Goal: Task Accomplishment & Management: Use online tool/utility

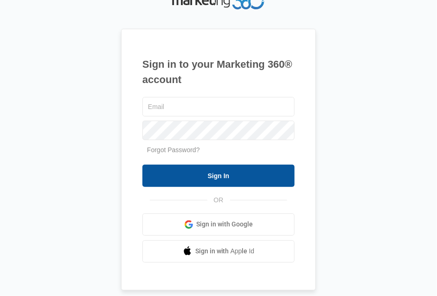
type input "[EMAIL_ADDRESS][DOMAIN_NAME]"
click at [172, 178] on input "Sign In" at bounding box center [218, 176] width 152 height 22
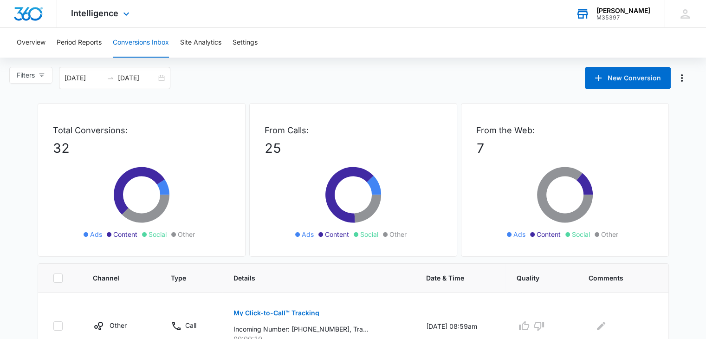
click at [437, 11] on div "Kiba - Medina" at bounding box center [623, 10] width 54 height 7
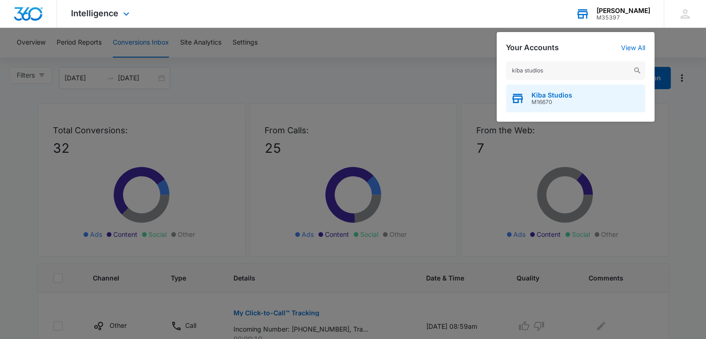
type input "kiba studios"
drag, startPoint x: 541, startPoint y: 103, endPoint x: 537, endPoint y: 99, distance: 5.9
click at [437, 103] on span "M16670" at bounding box center [551, 102] width 41 height 6
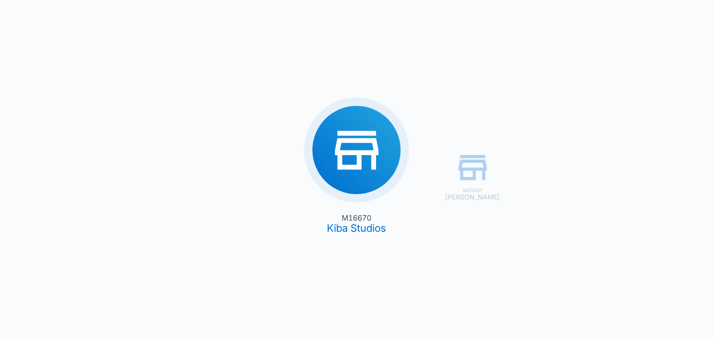
type input "08/01/2025"
type input "08/31/2025"
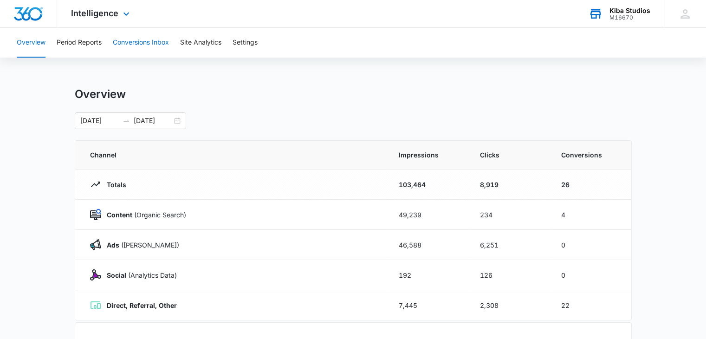
click at [136, 40] on button "Conversions Inbox" at bounding box center [141, 43] width 56 height 30
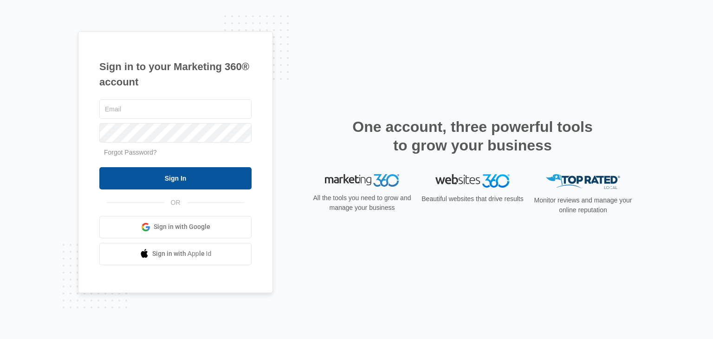
type input "[EMAIL_ADDRESS][DOMAIN_NAME]"
click at [158, 179] on input "Sign In" at bounding box center [175, 178] width 152 height 22
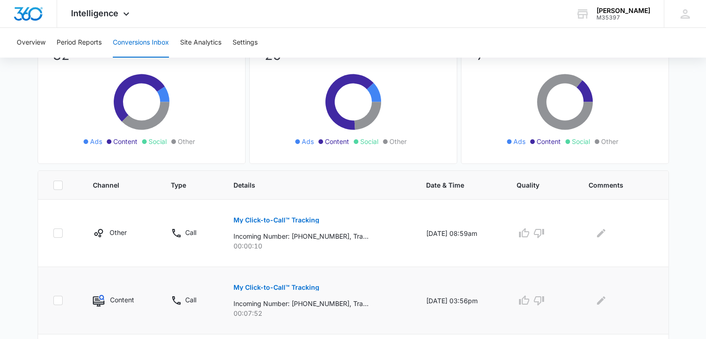
scroll to position [232, 0]
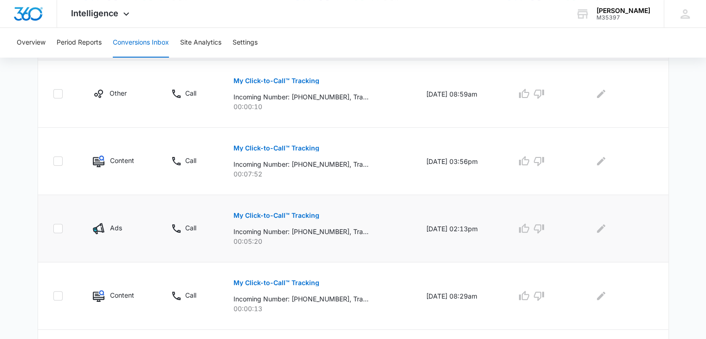
click at [263, 212] on p "My Click-to-Call™ Tracking" at bounding box center [276, 215] width 86 height 6
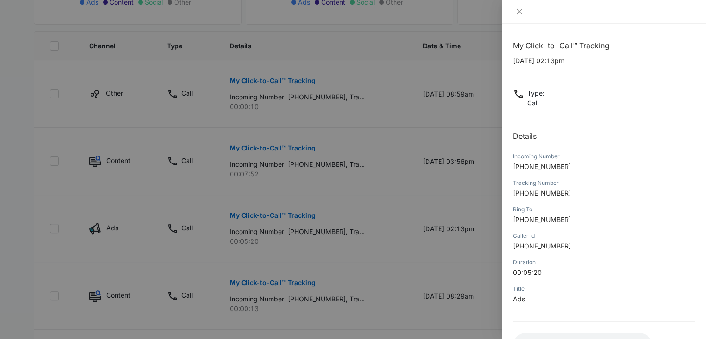
scroll to position [73, 0]
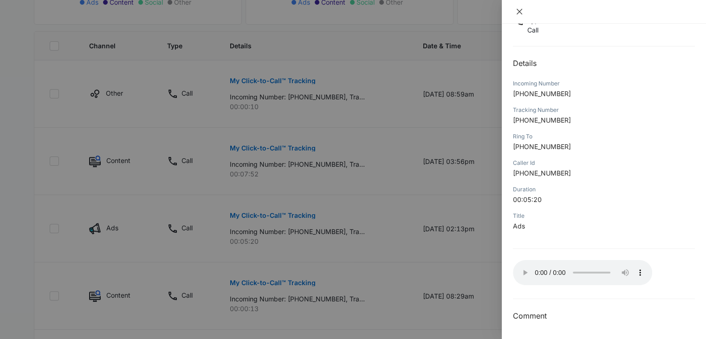
click at [517, 10] on icon "close" at bounding box center [520, 12] width 6 height 6
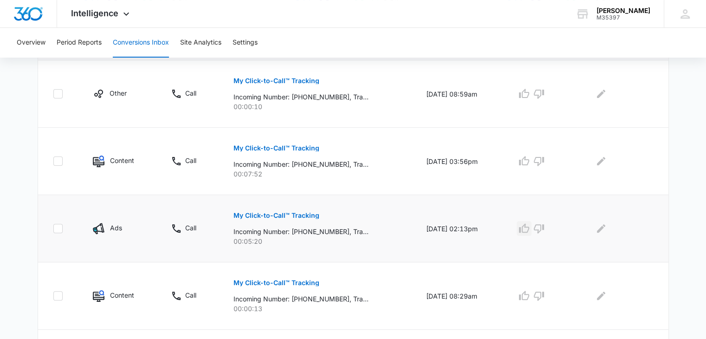
click at [529, 226] on icon "button" at bounding box center [523, 228] width 11 height 11
click at [603, 226] on icon "Edit Comments" at bounding box center [600, 228] width 11 height 11
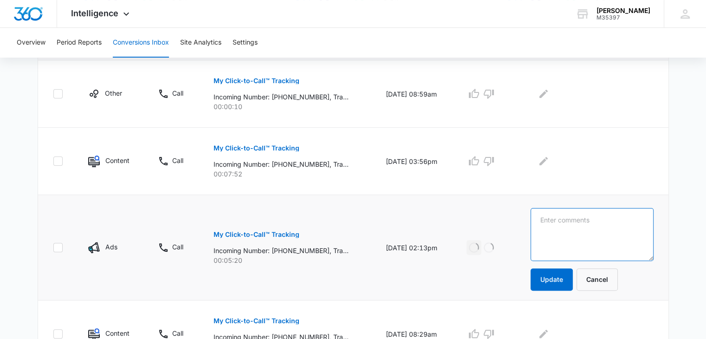
click at [603, 226] on textarea at bounding box center [591, 234] width 123 height 53
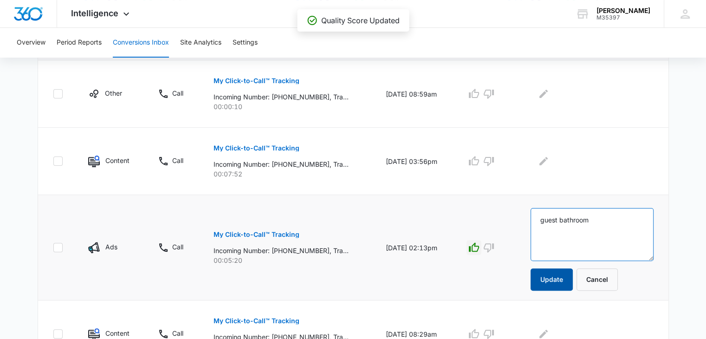
type textarea "guest bathroom"
click at [557, 275] on button "Update" at bounding box center [551, 279] width 42 height 22
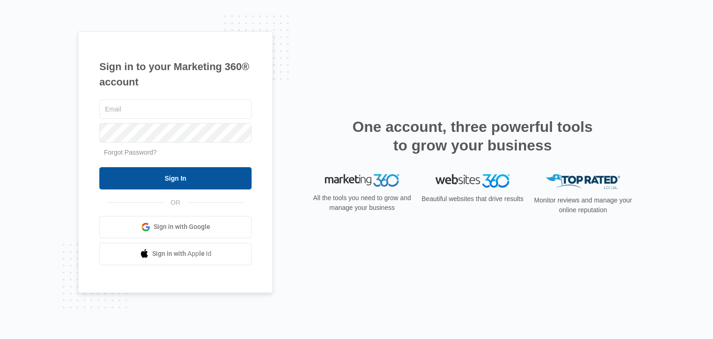
type input "[EMAIL_ADDRESS][DOMAIN_NAME]"
click at [208, 182] on input "Sign In" at bounding box center [175, 178] width 152 height 22
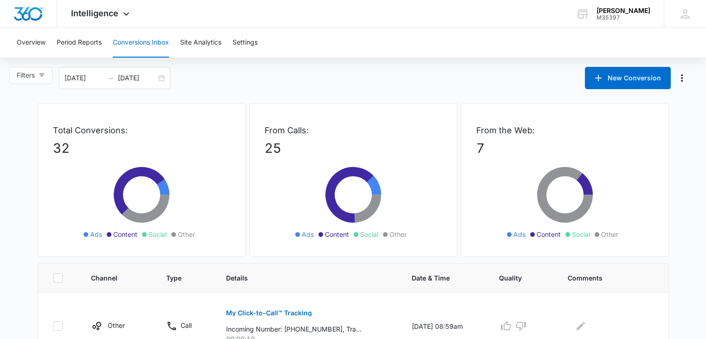
scroll to position [186, 0]
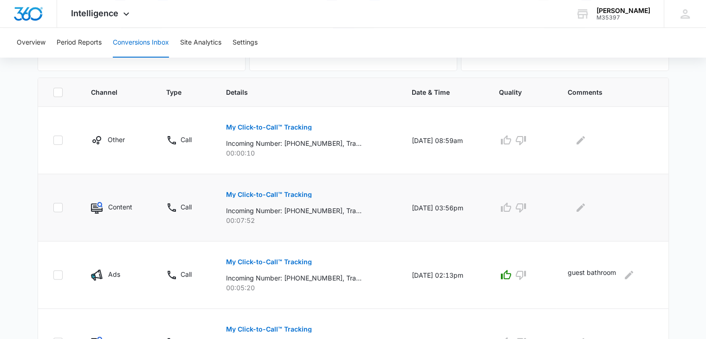
click at [271, 192] on p "My Click-to-Call™ Tracking" at bounding box center [269, 194] width 86 height 6
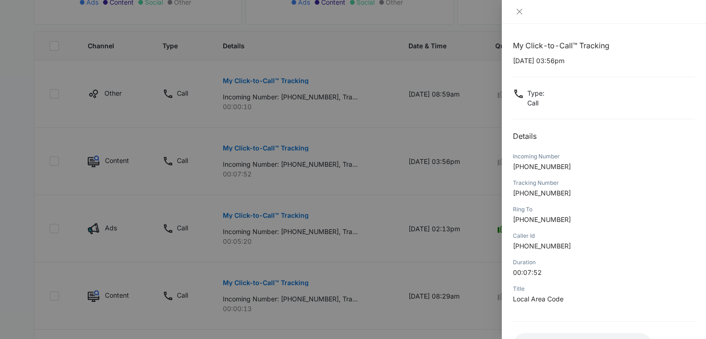
scroll to position [73, 0]
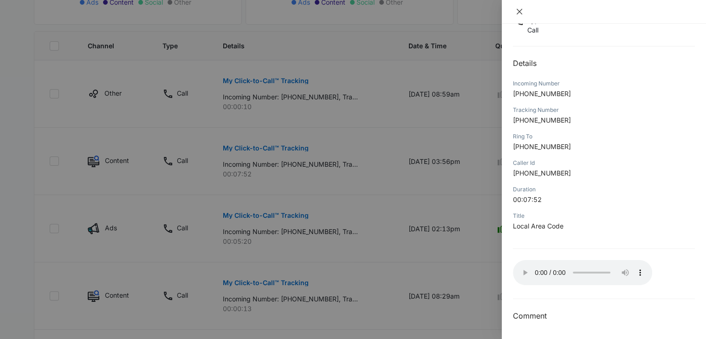
click at [516, 10] on icon "close" at bounding box center [519, 11] width 7 height 7
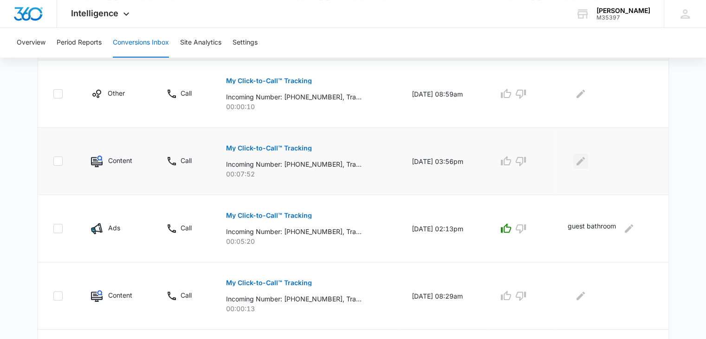
click at [581, 160] on icon "Edit Comments" at bounding box center [580, 160] width 11 height 11
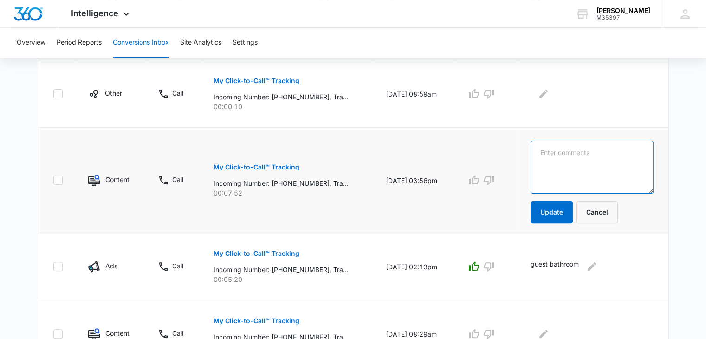
click at [581, 160] on textarea at bounding box center [591, 167] width 123 height 53
type textarea "current client"
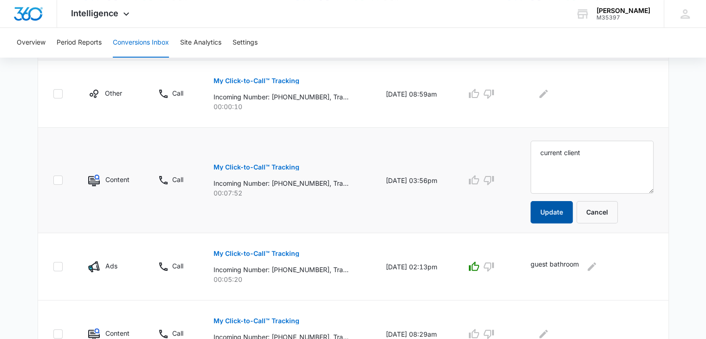
click at [573, 216] on button "Update" at bounding box center [551, 212] width 42 height 22
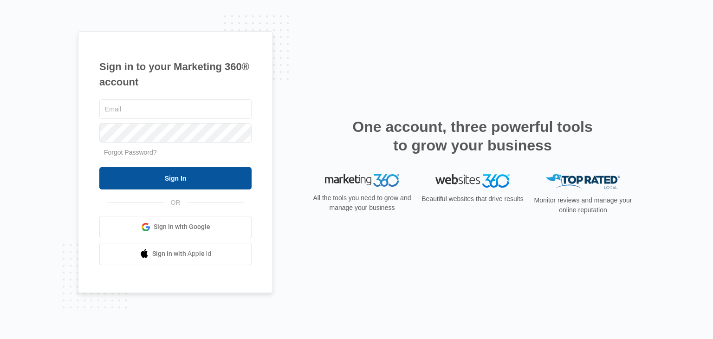
type input "[EMAIL_ADDRESS][DOMAIN_NAME]"
click at [220, 169] on input "Sign In" at bounding box center [175, 178] width 152 height 22
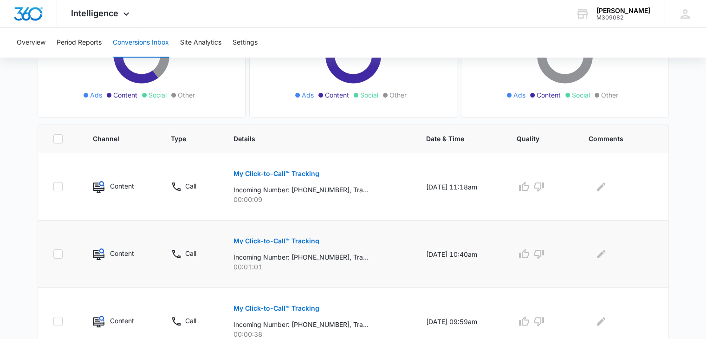
scroll to position [232, 0]
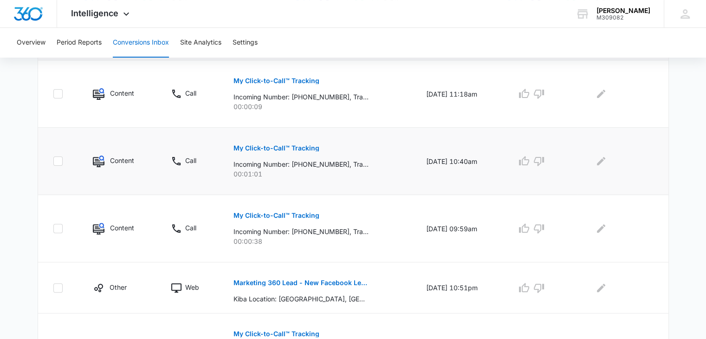
click at [273, 147] on p "My Click-to-Call™ Tracking" at bounding box center [276, 148] width 86 height 6
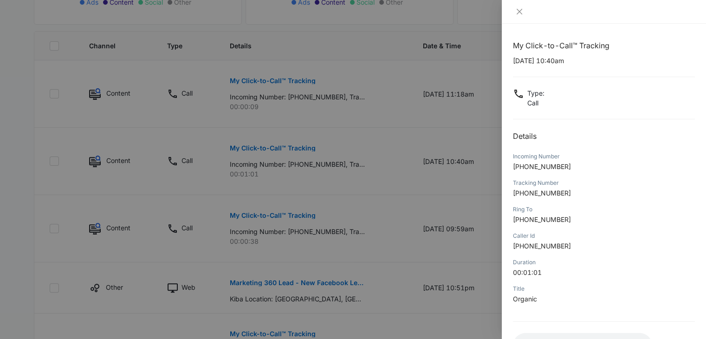
scroll to position [73, 0]
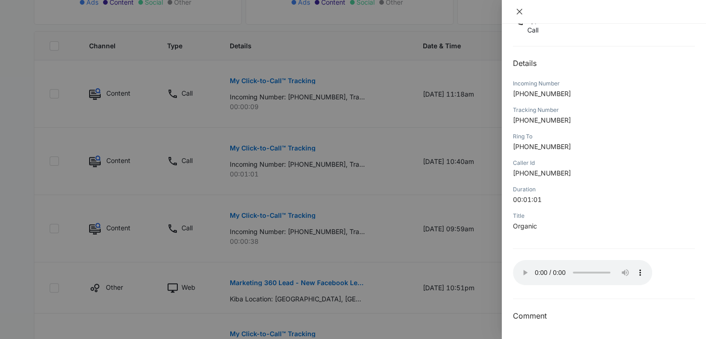
click at [517, 12] on icon "close" at bounding box center [519, 11] width 7 height 7
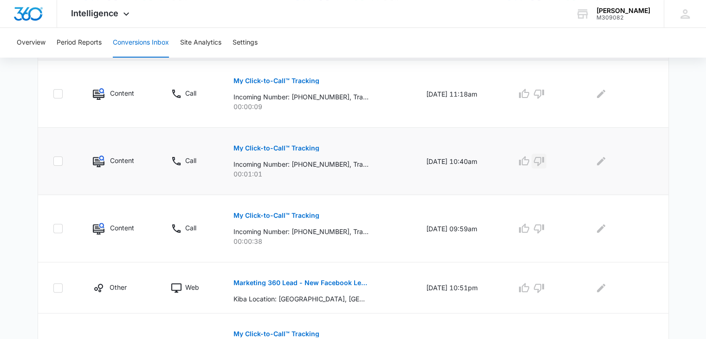
click at [544, 162] on icon "button" at bounding box center [539, 161] width 10 height 9
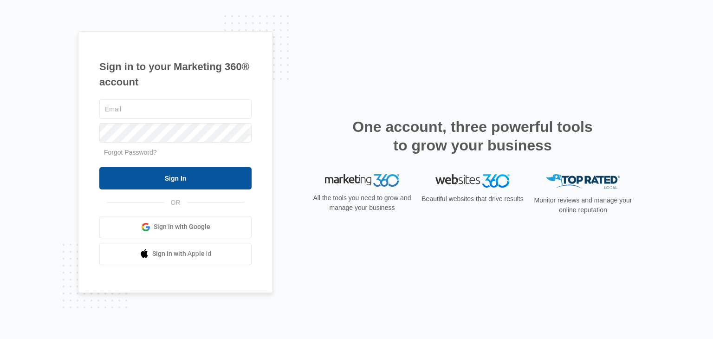
type input "[EMAIL_ADDRESS][DOMAIN_NAME]"
drag, startPoint x: 184, startPoint y: 188, endPoint x: 183, endPoint y: 182, distance: 5.6
click at [183, 184] on input "Sign In" at bounding box center [175, 178] width 152 height 22
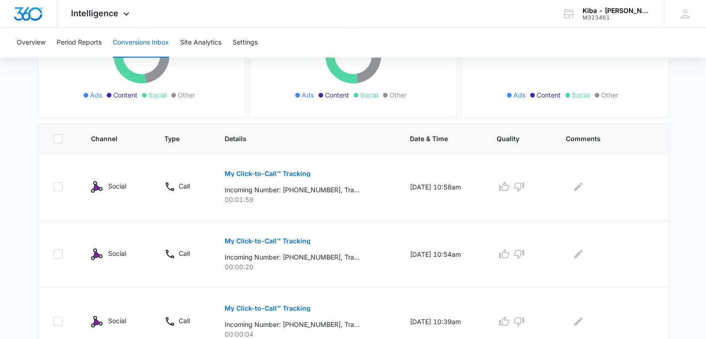
scroll to position [186, 0]
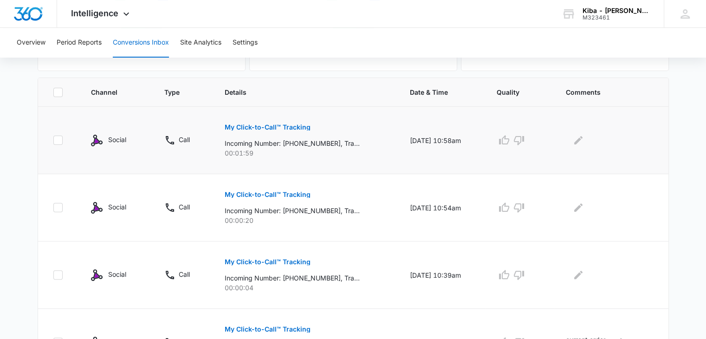
click at [269, 129] on p "My Click-to-Call™ Tracking" at bounding box center [268, 127] width 86 height 6
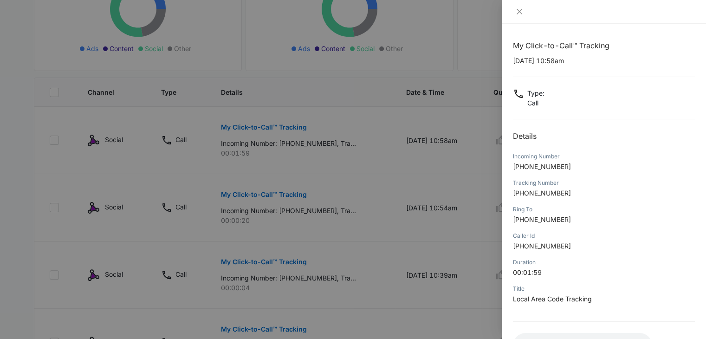
scroll to position [73, 0]
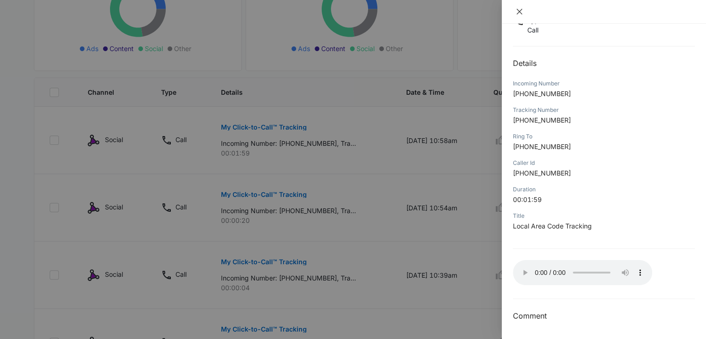
click at [520, 13] on icon "close" at bounding box center [519, 11] width 7 height 7
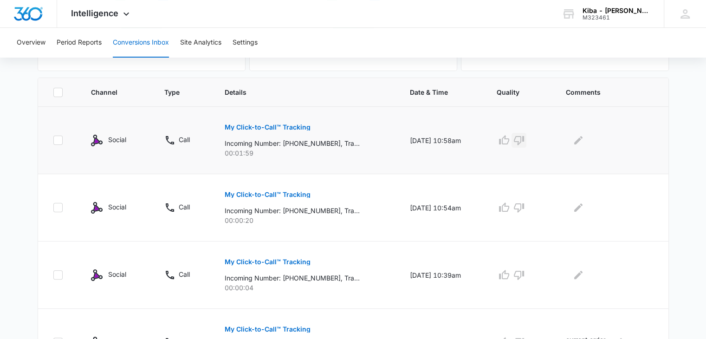
click at [524, 142] on icon "button" at bounding box center [519, 140] width 10 height 9
